Goal: Transaction & Acquisition: Book appointment/travel/reservation

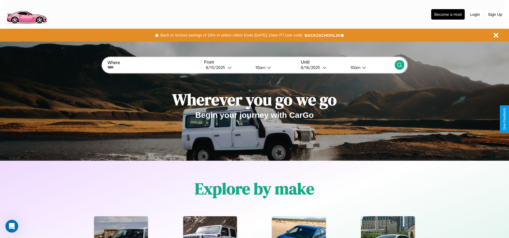
scroll to position [111, 0]
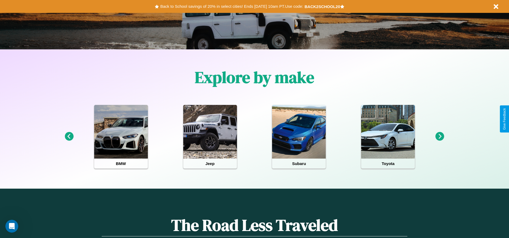
click at [440, 136] on icon at bounding box center [439, 136] width 9 height 9
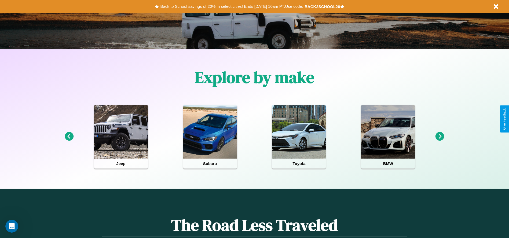
click at [440, 136] on icon at bounding box center [439, 136] width 9 height 9
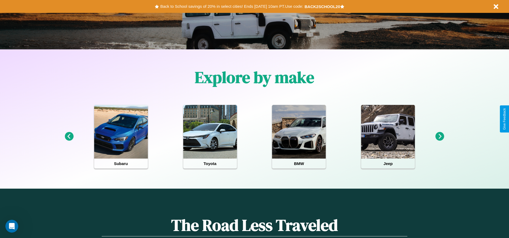
click at [69, 136] on icon at bounding box center [69, 136] width 9 height 9
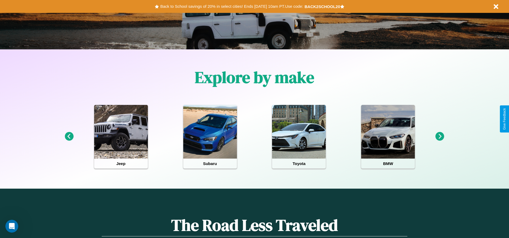
click at [440, 136] on icon at bounding box center [439, 136] width 9 height 9
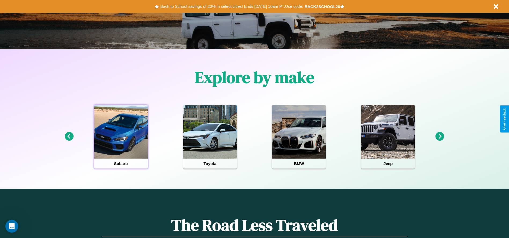
click at [121, 136] on div at bounding box center [121, 132] width 54 height 54
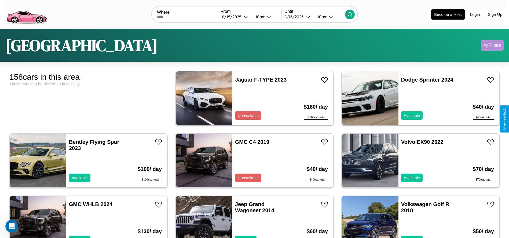
click at [492, 45] on div "Filters" at bounding box center [494, 45] width 12 height 5
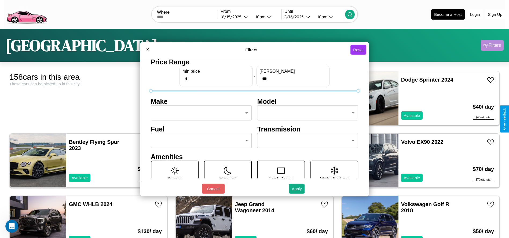
scroll to position [74, 0]
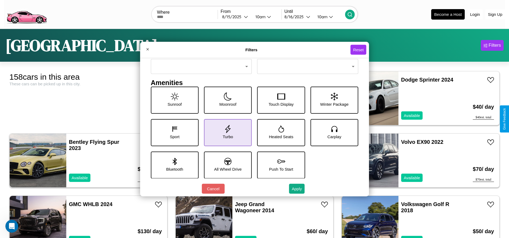
click at [226, 132] on icon at bounding box center [228, 129] width 8 height 8
click at [279, 132] on icon at bounding box center [281, 128] width 6 height 7
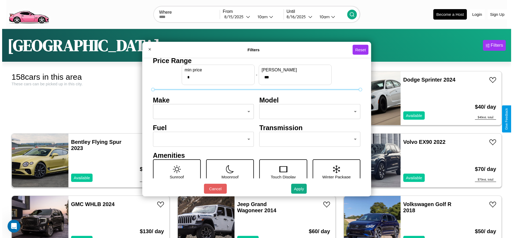
scroll to position [0, 0]
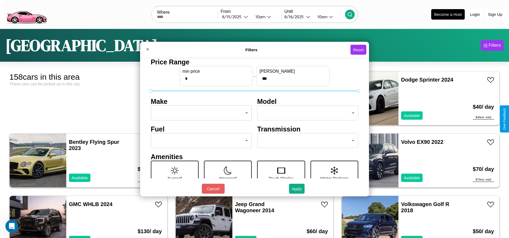
click at [200, 113] on body "CarGo Where From 8 / 15 / 2025 10am Until 8 / 16 / 2025 10am Become a Host Logi…" at bounding box center [254, 135] width 509 height 271
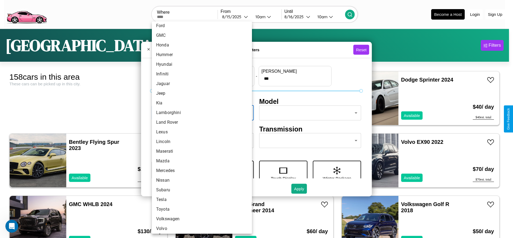
scroll to position [140, 0]
click at [200, 130] on li "Lexus" at bounding box center [202, 130] width 100 height 10
type input "*****"
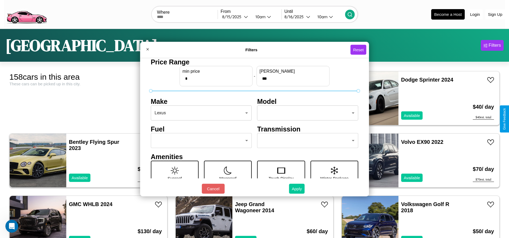
click at [297, 189] on button "Apply" at bounding box center [297, 189] width 16 height 10
